Goal: Information Seeking & Learning: Find specific fact

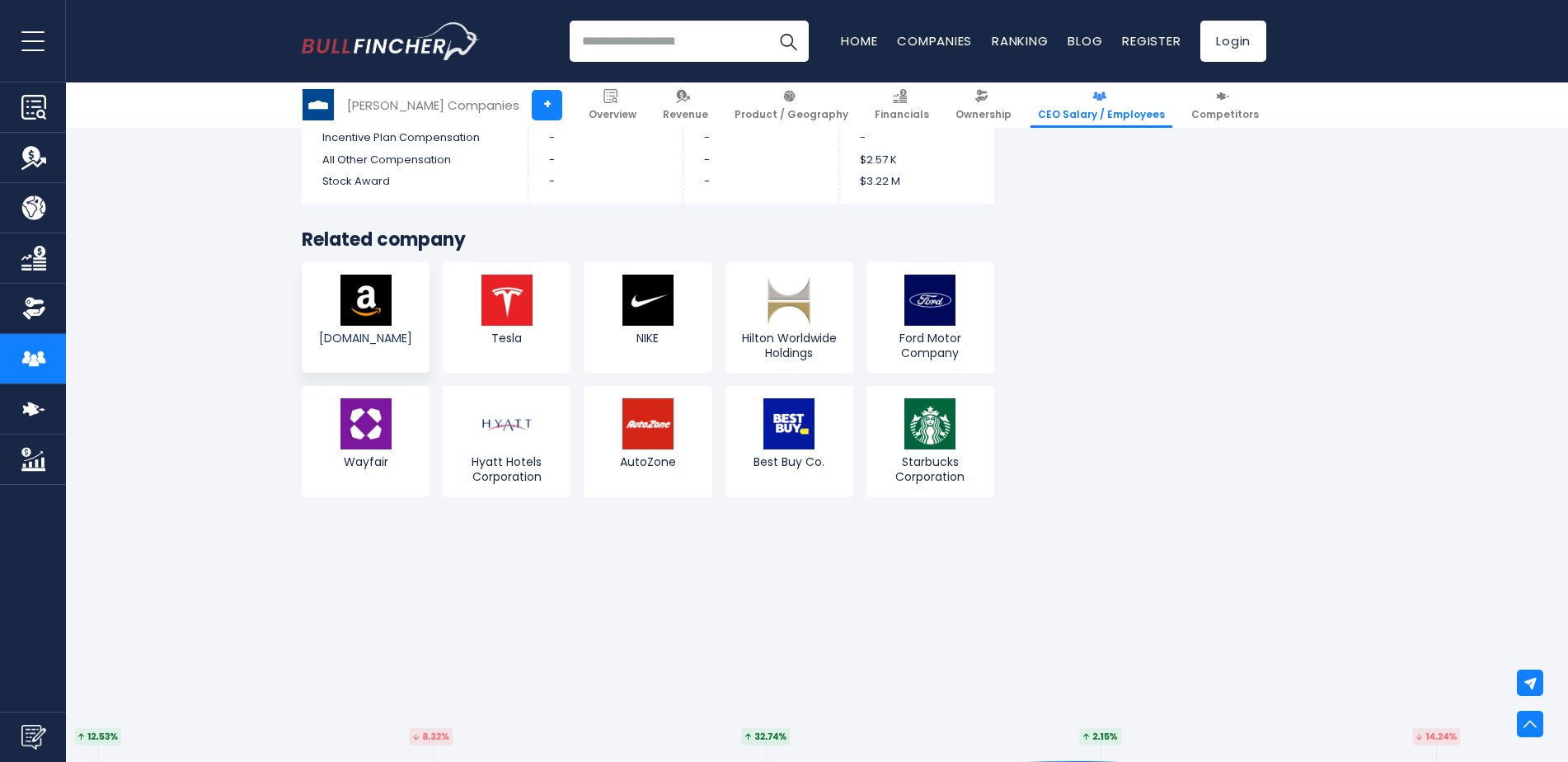
scroll to position [4607, 0]
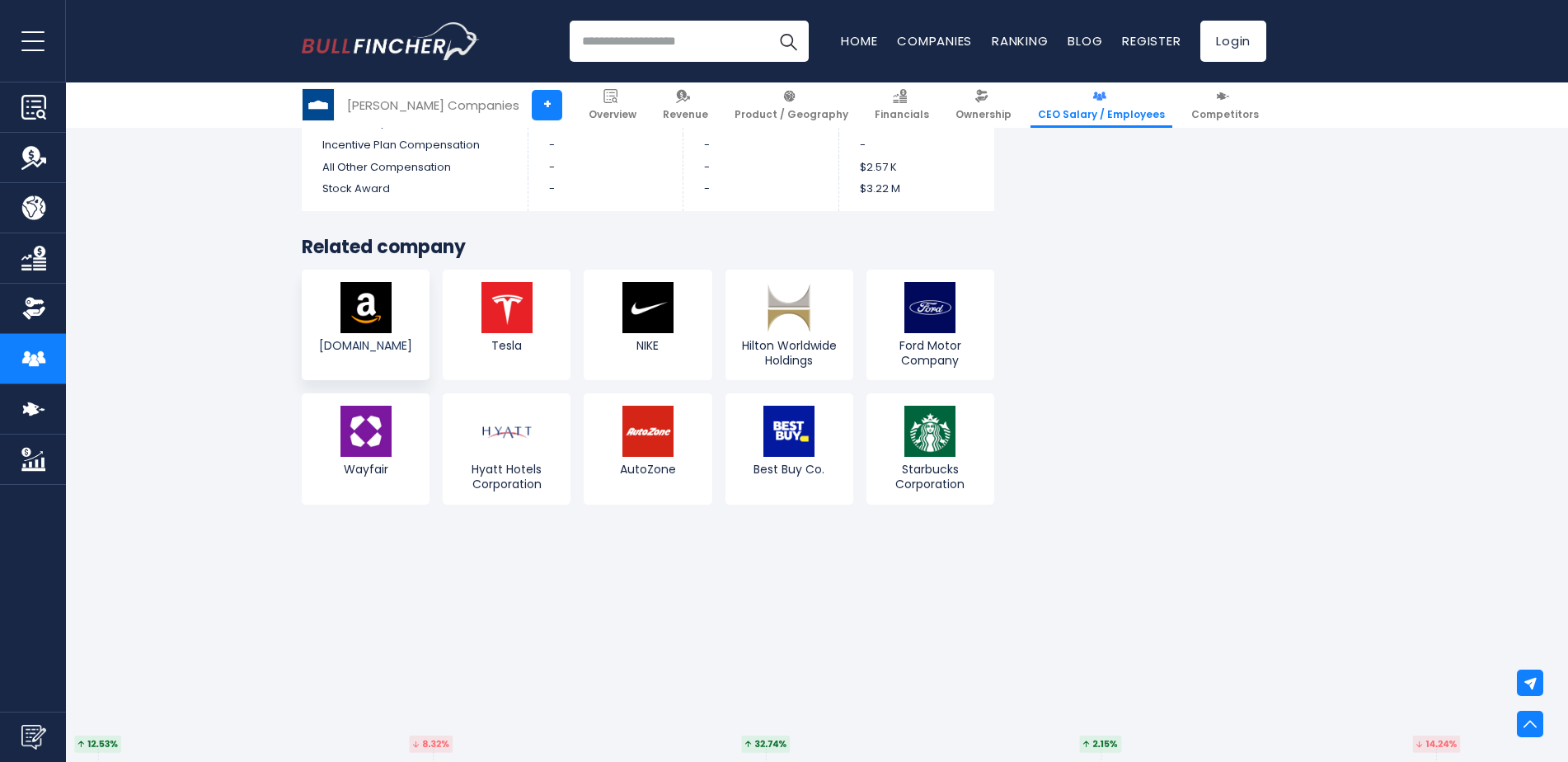
click at [390, 351] on span "[DOMAIN_NAME]" at bounding box center [365, 345] width 120 height 15
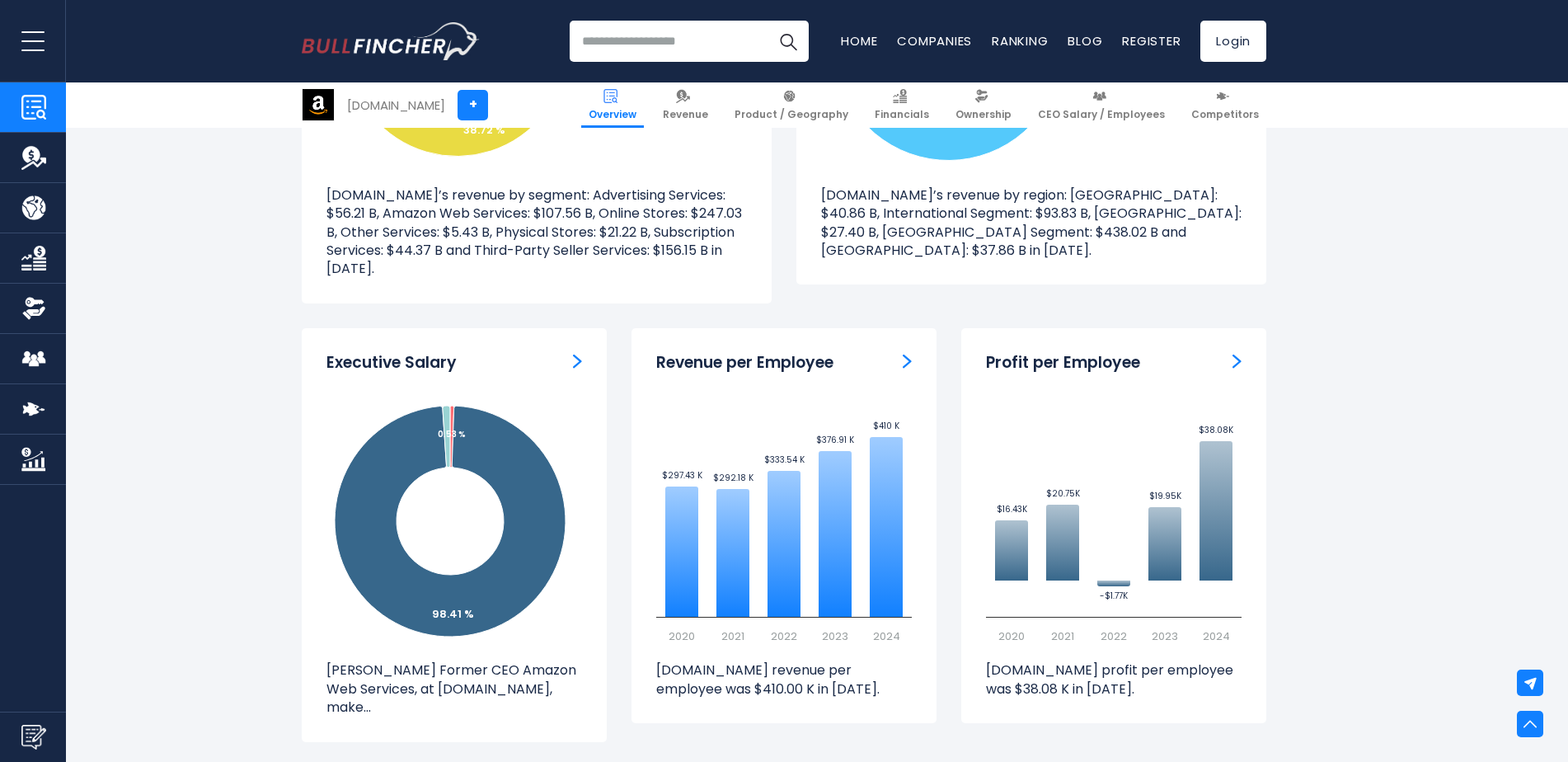
click at [579, 358] on img "ceo-salary" at bounding box center [577, 360] width 9 height 15
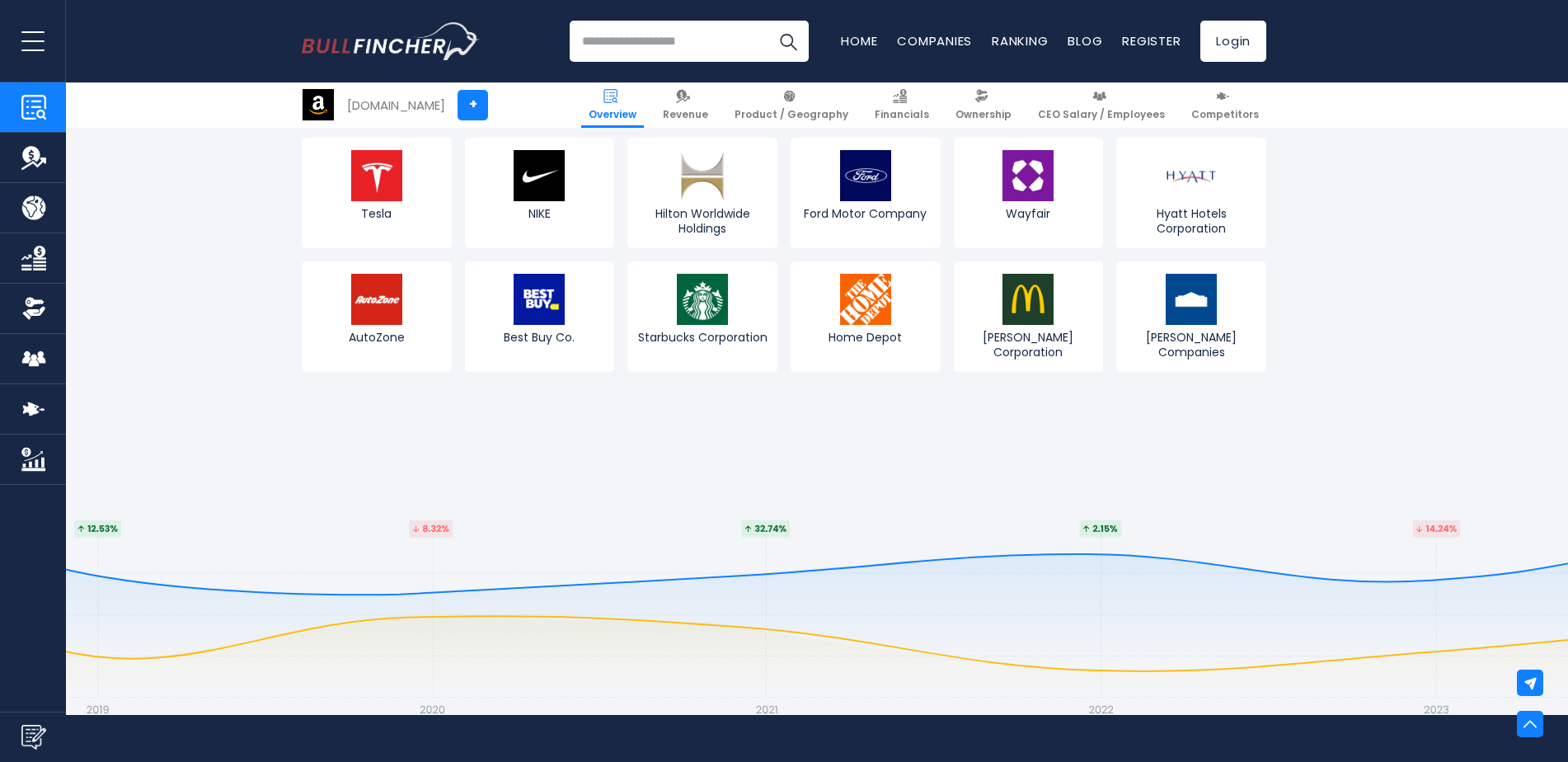
scroll to position [6020, 0]
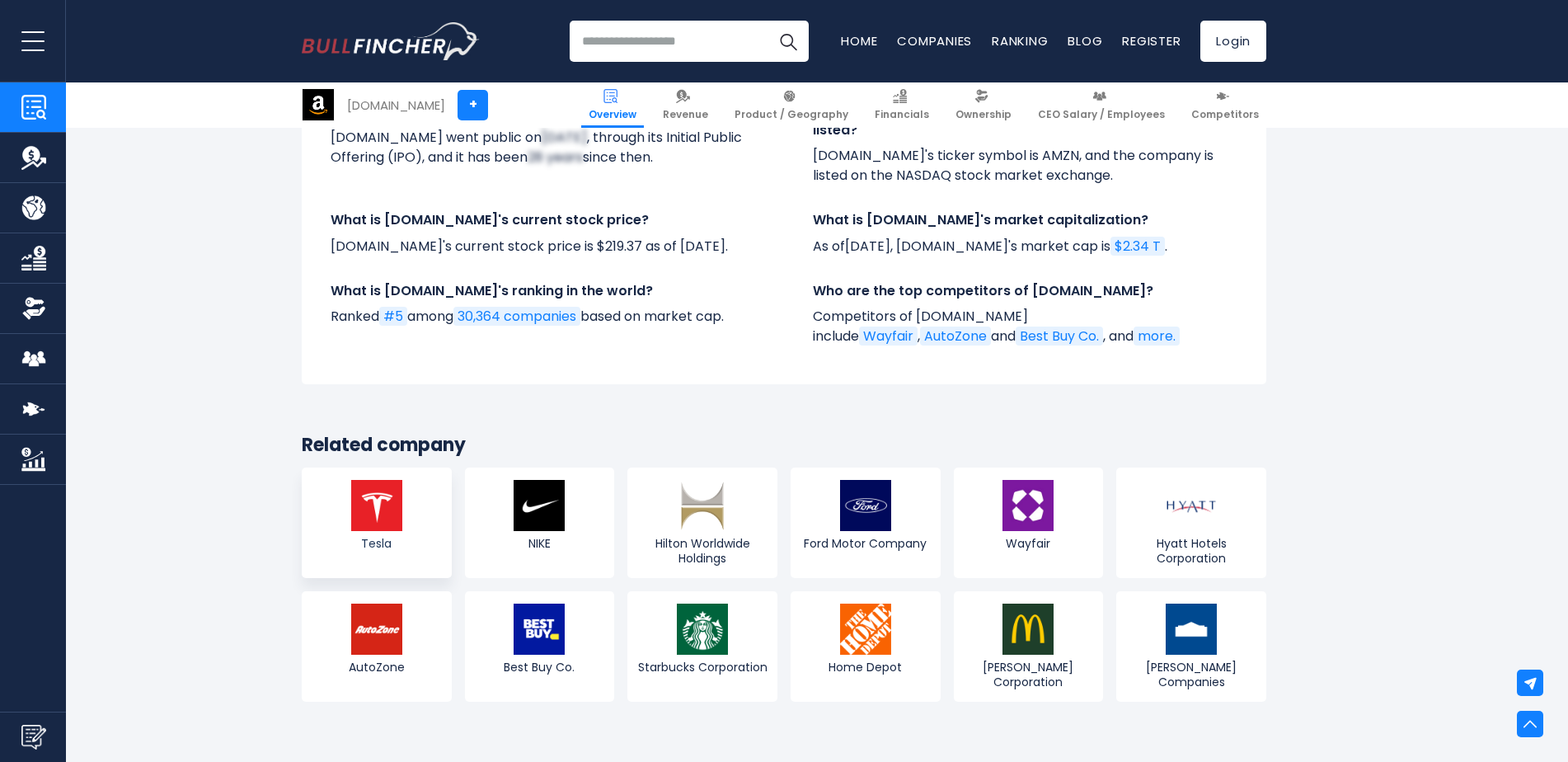
click at [443, 536] on span "Tesla" at bounding box center [376, 543] width 141 height 15
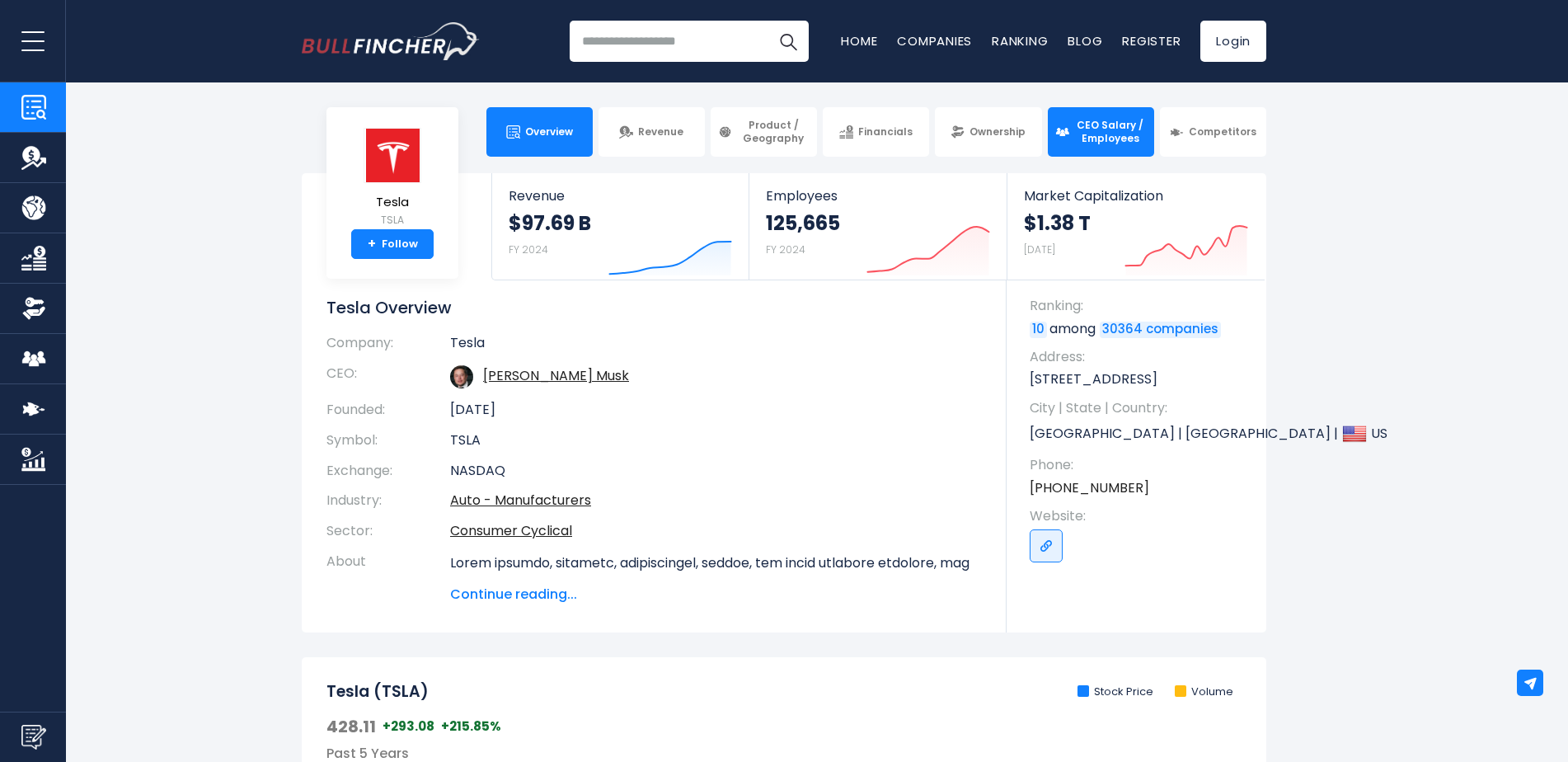
click at [1138, 141] on span "CEO Salary / Employees" at bounding box center [1110, 132] width 72 height 26
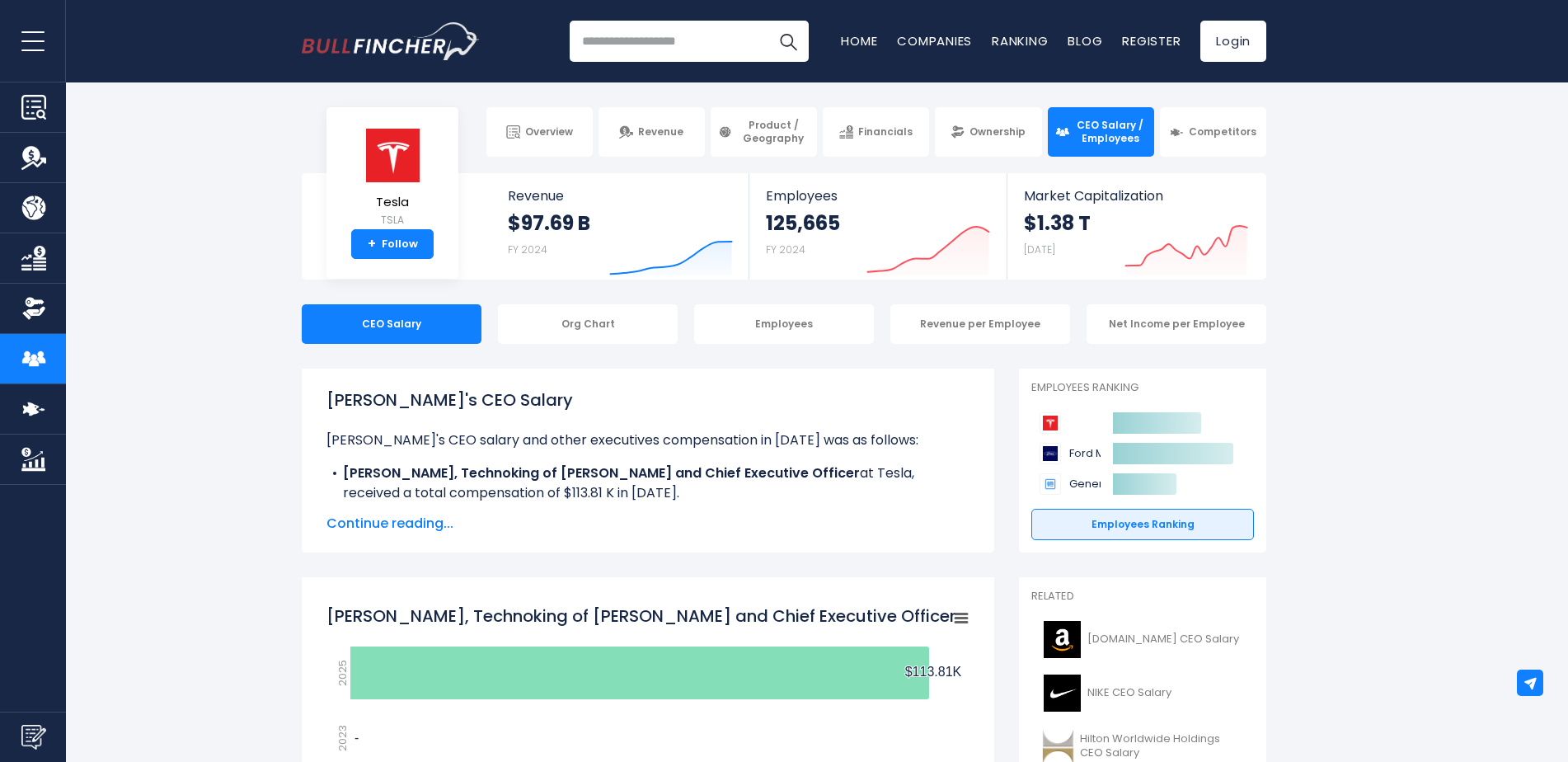
click at [323, 36] on img "Go to homepage" at bounding box center [391, 41] width 178 height 38
